Goal: Navigation & Orientation: Find specific page/section

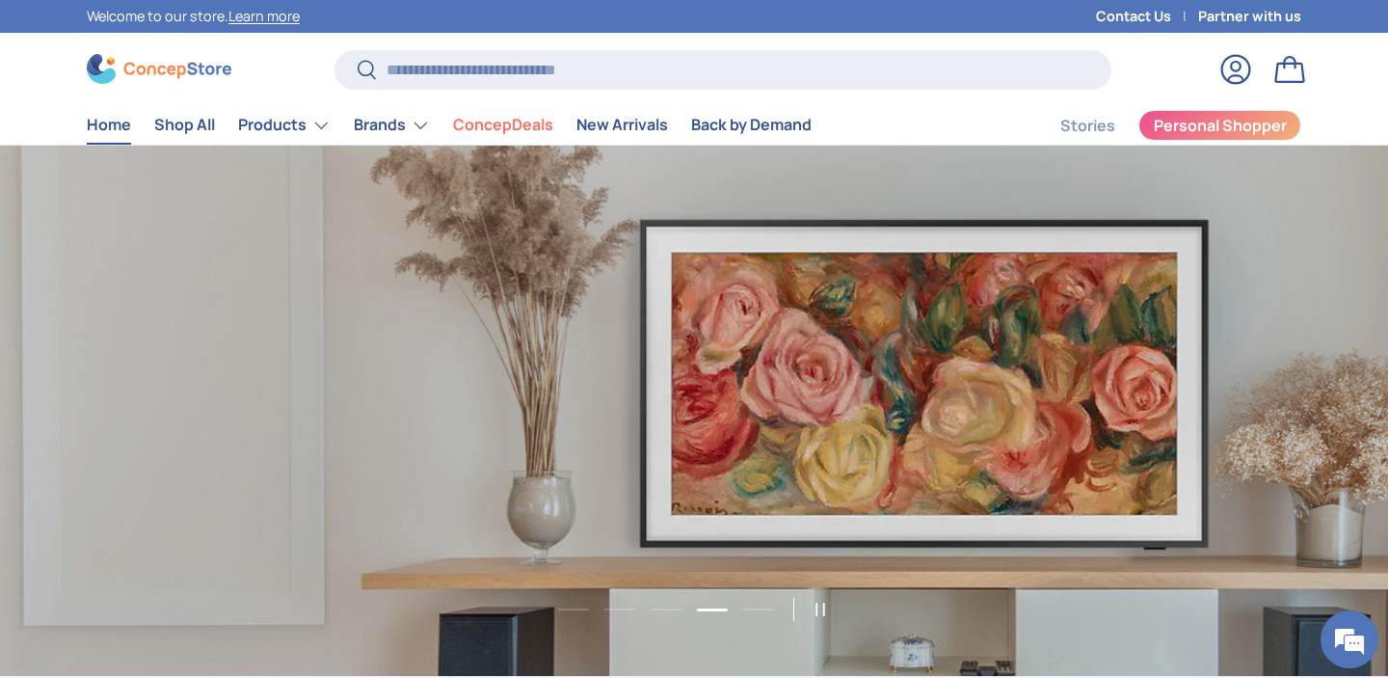
scroll to position [0, 5552]
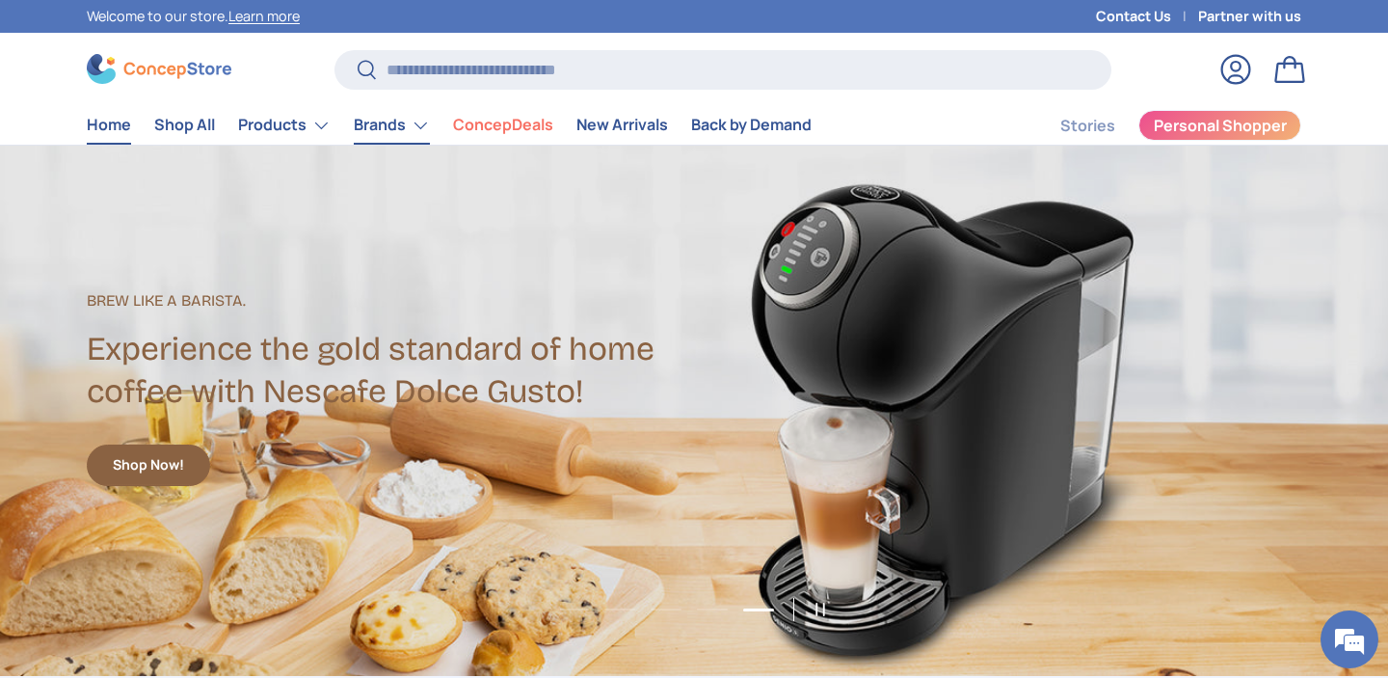
click at [419, 132] on link "Brands" at bounding box center [392, 125] width 76 height 39
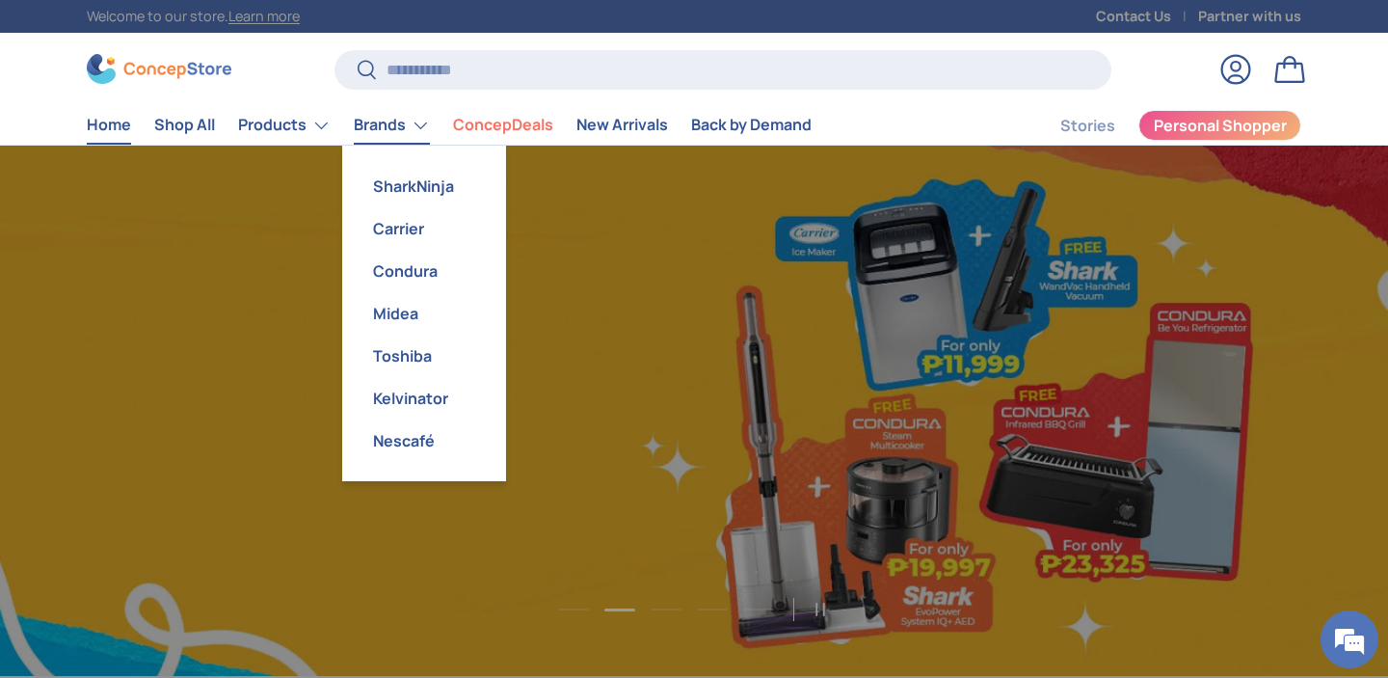
scroll to position [0, 2776]
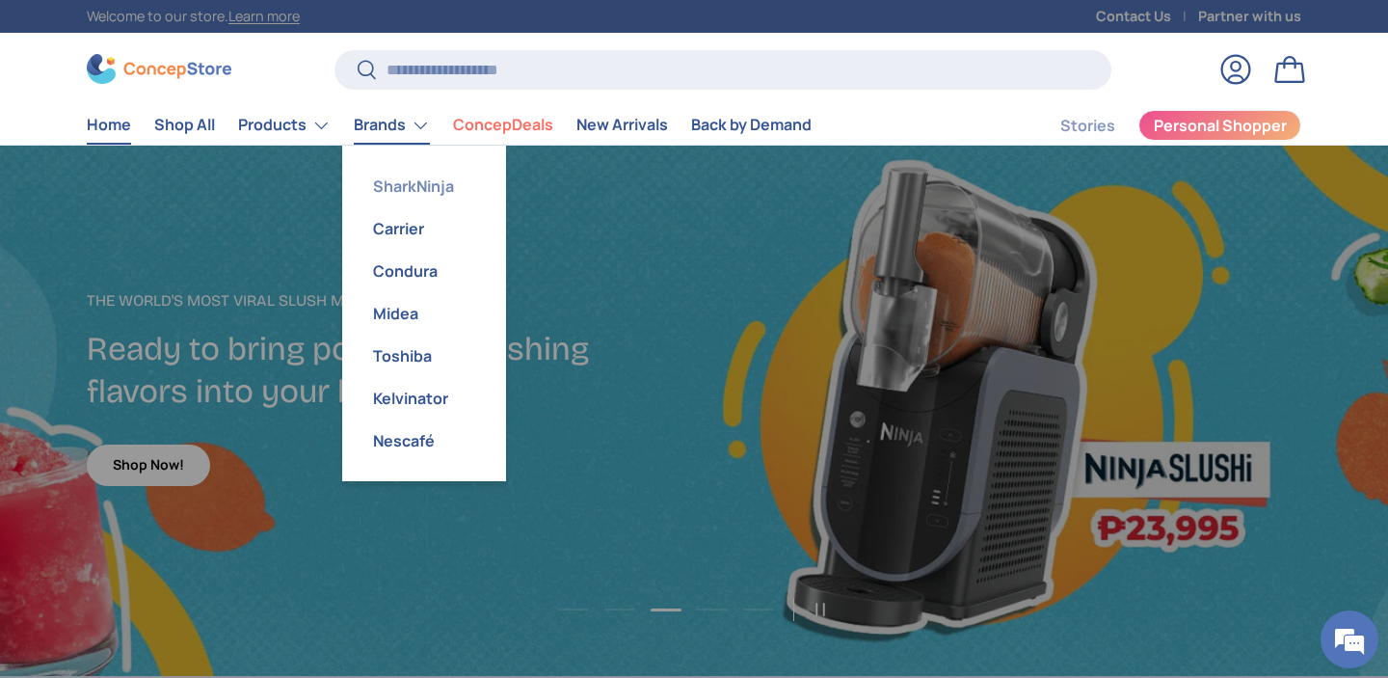
click at [415, 184] on link "SharkNinja" at bounding box center [424, 186] width 141 height 42
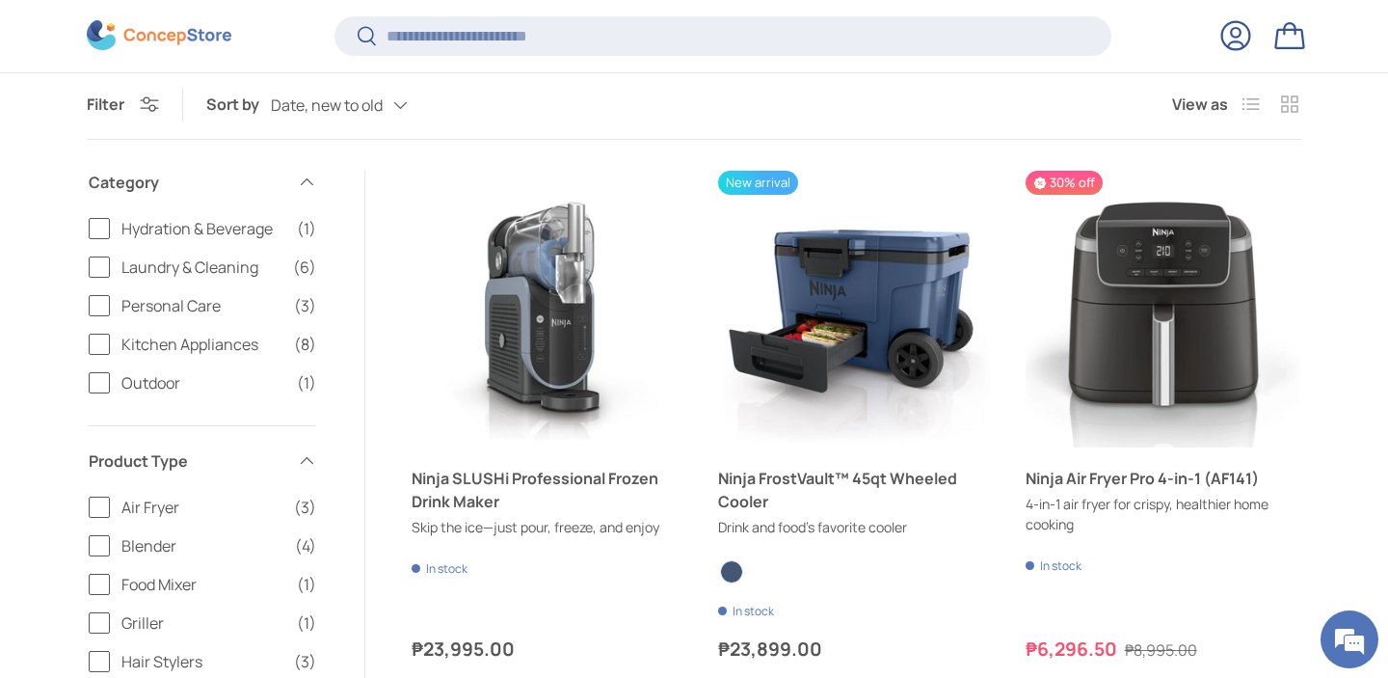
scroll to position [1009, 0]
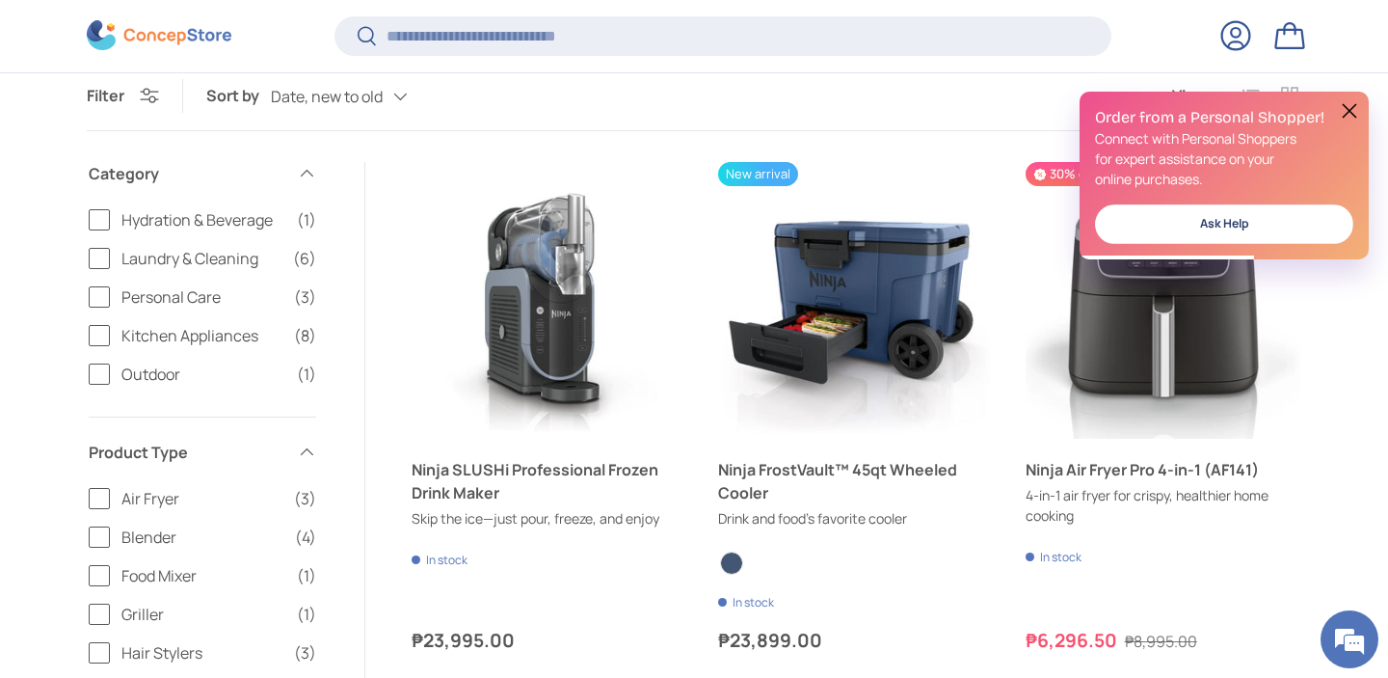
click at [1355, 115] on button at bounding box center [1349, 110] width 23 height 23
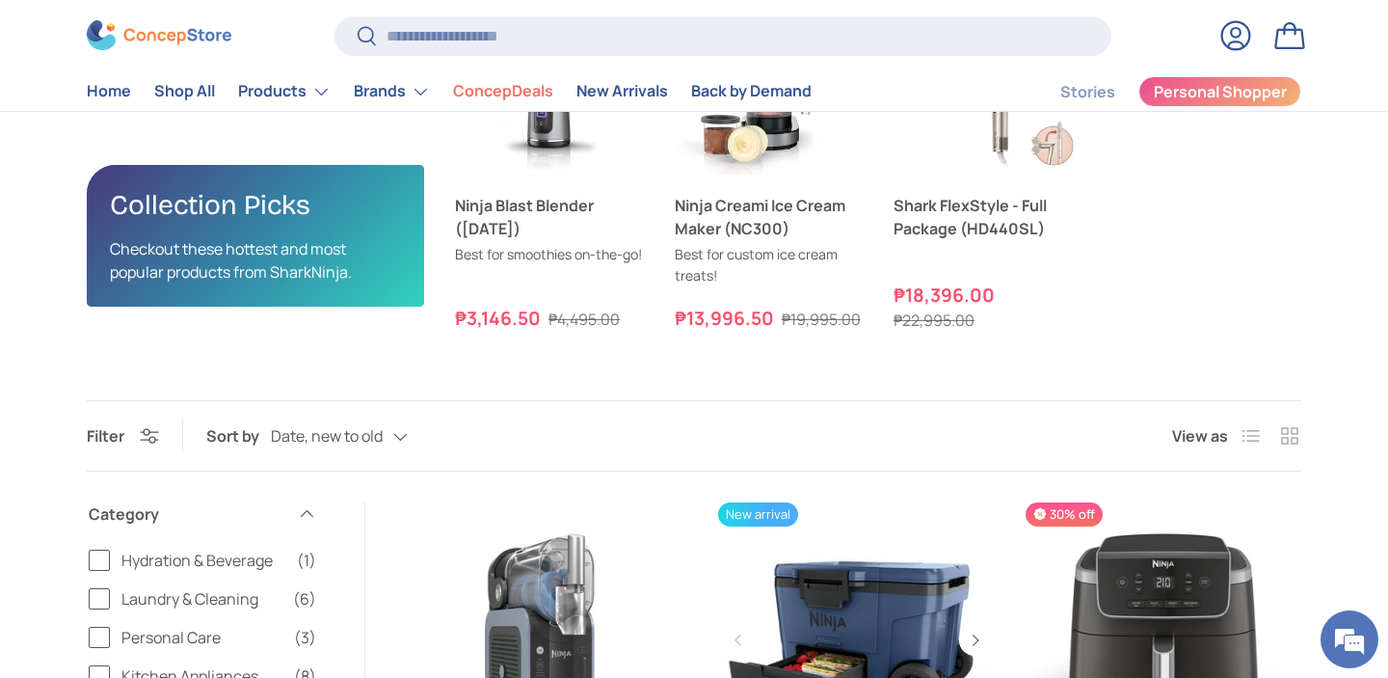
scroll to position [0, 0]
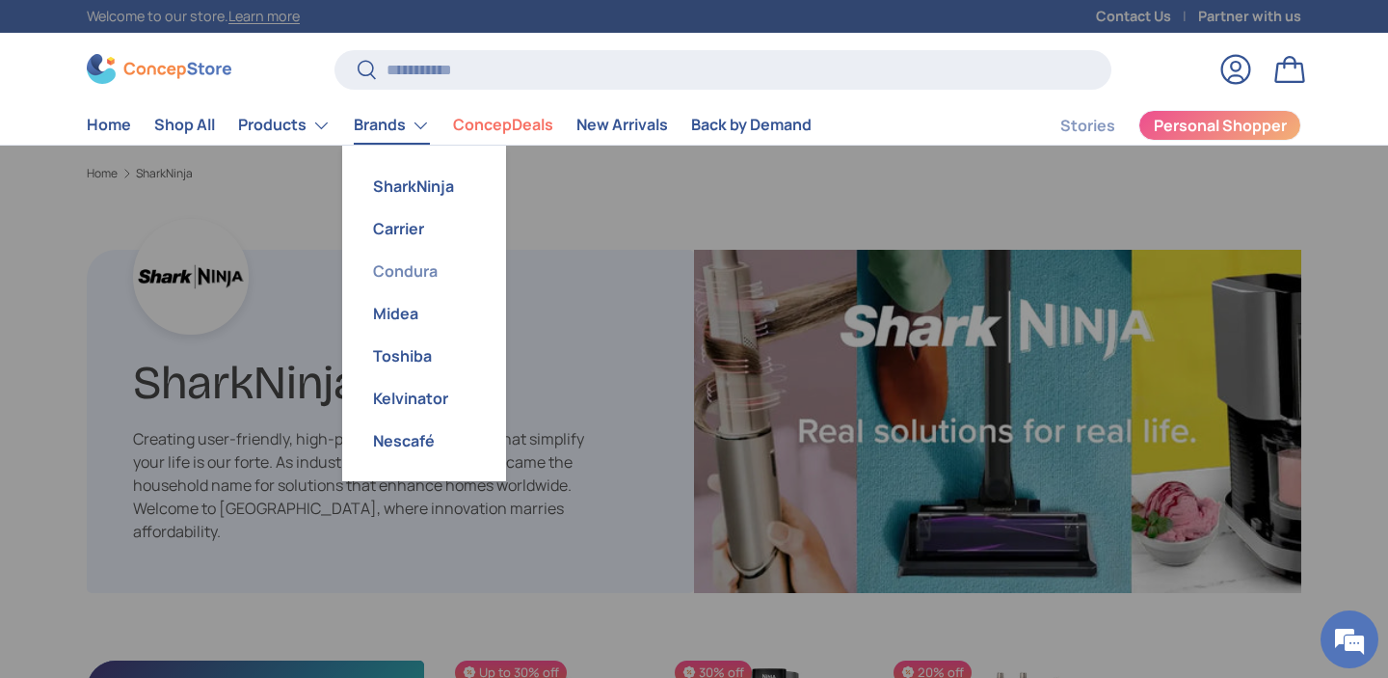
click at [411, 266] on link "Condura" at bounding box center [424, 271] width 141 height 42
